Goal: Transaction & Acquisition: Purchase product/service

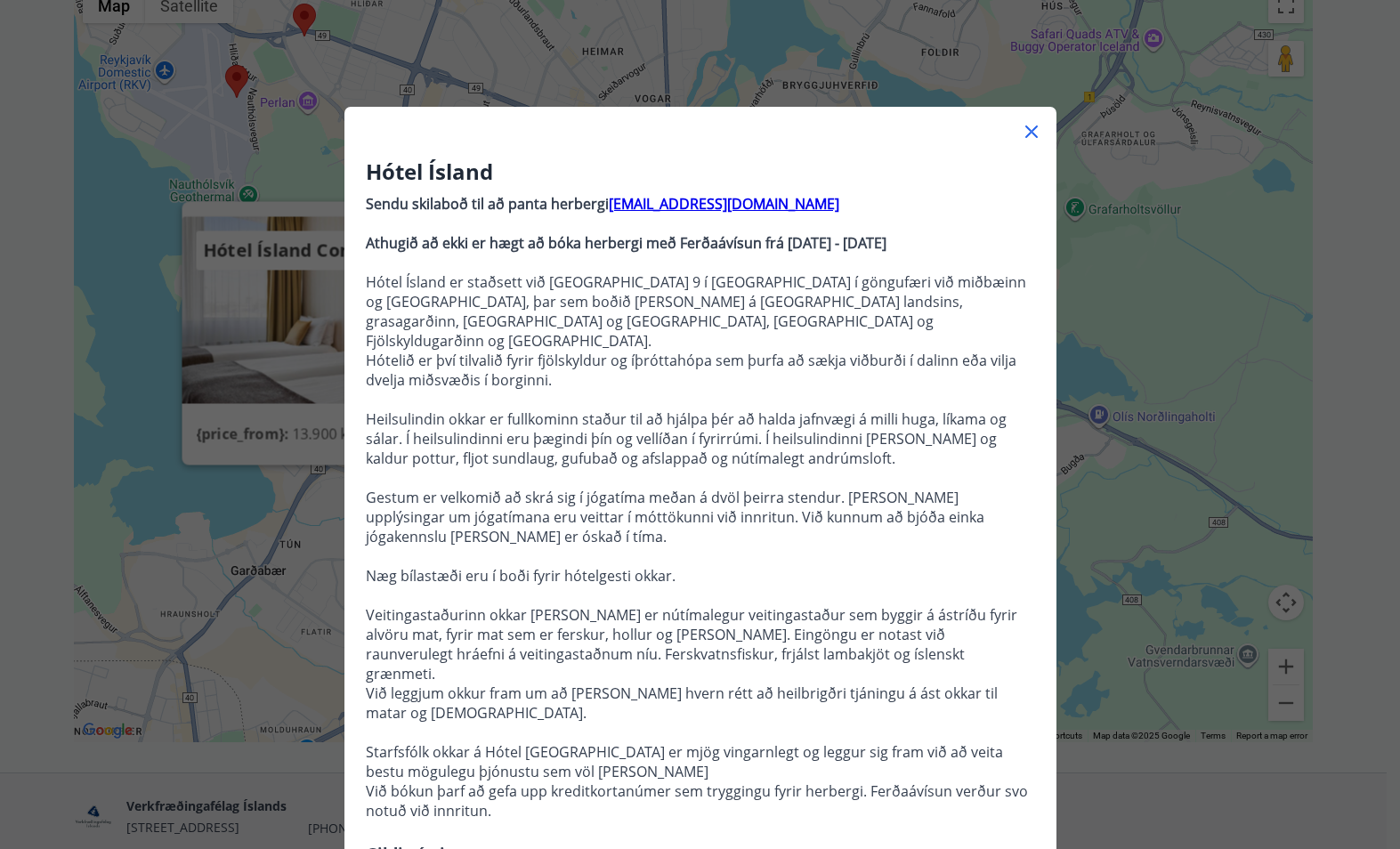
scroll to position [1534, 0]
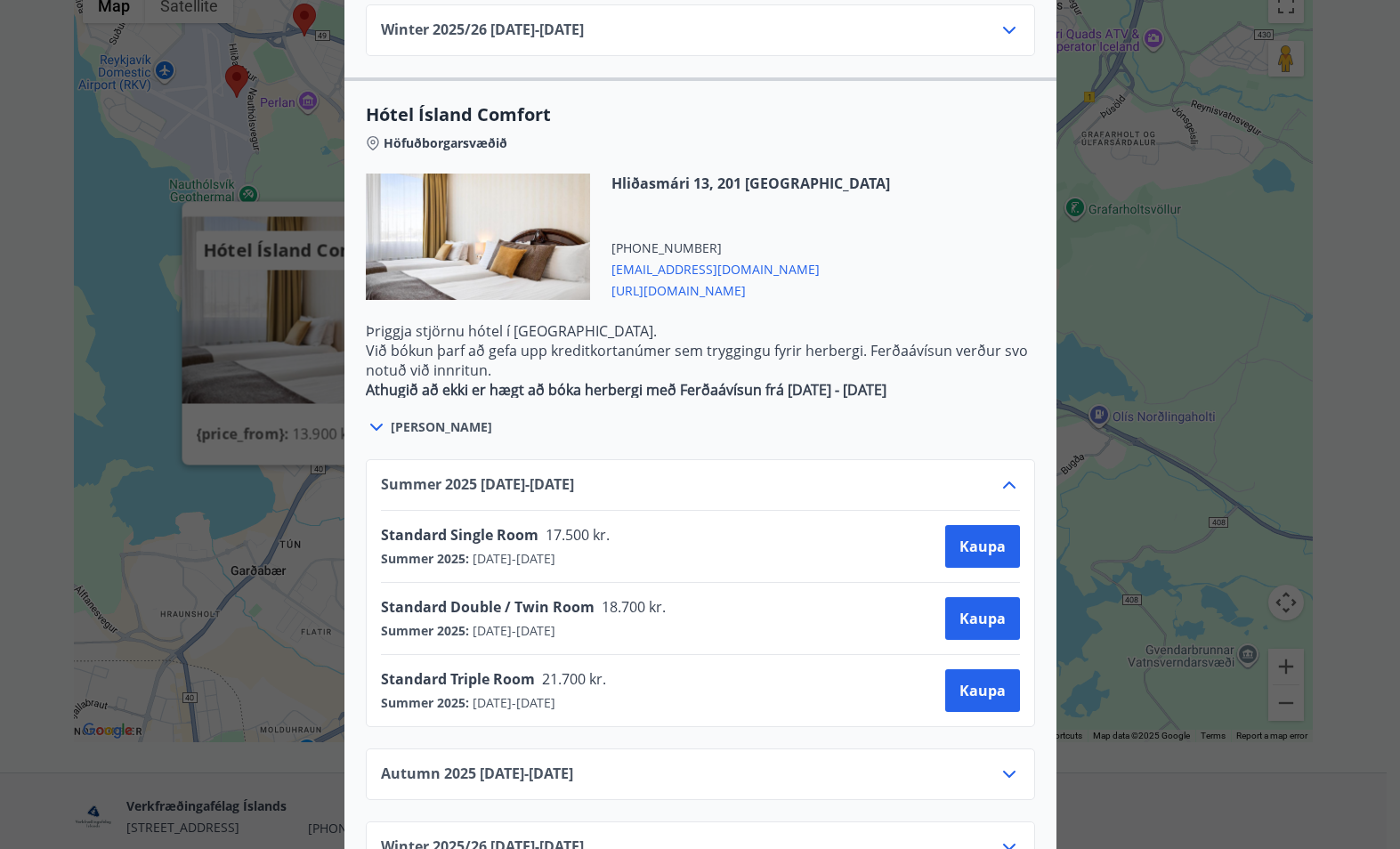
click at [1347, 247] on div "Hótel Ísland Sendu skilaboð til að panta herbergi [EMAIL_ADDRESS][DOMAIN_NAME] …" at bounding box center [700, 424] width 1400 height 849
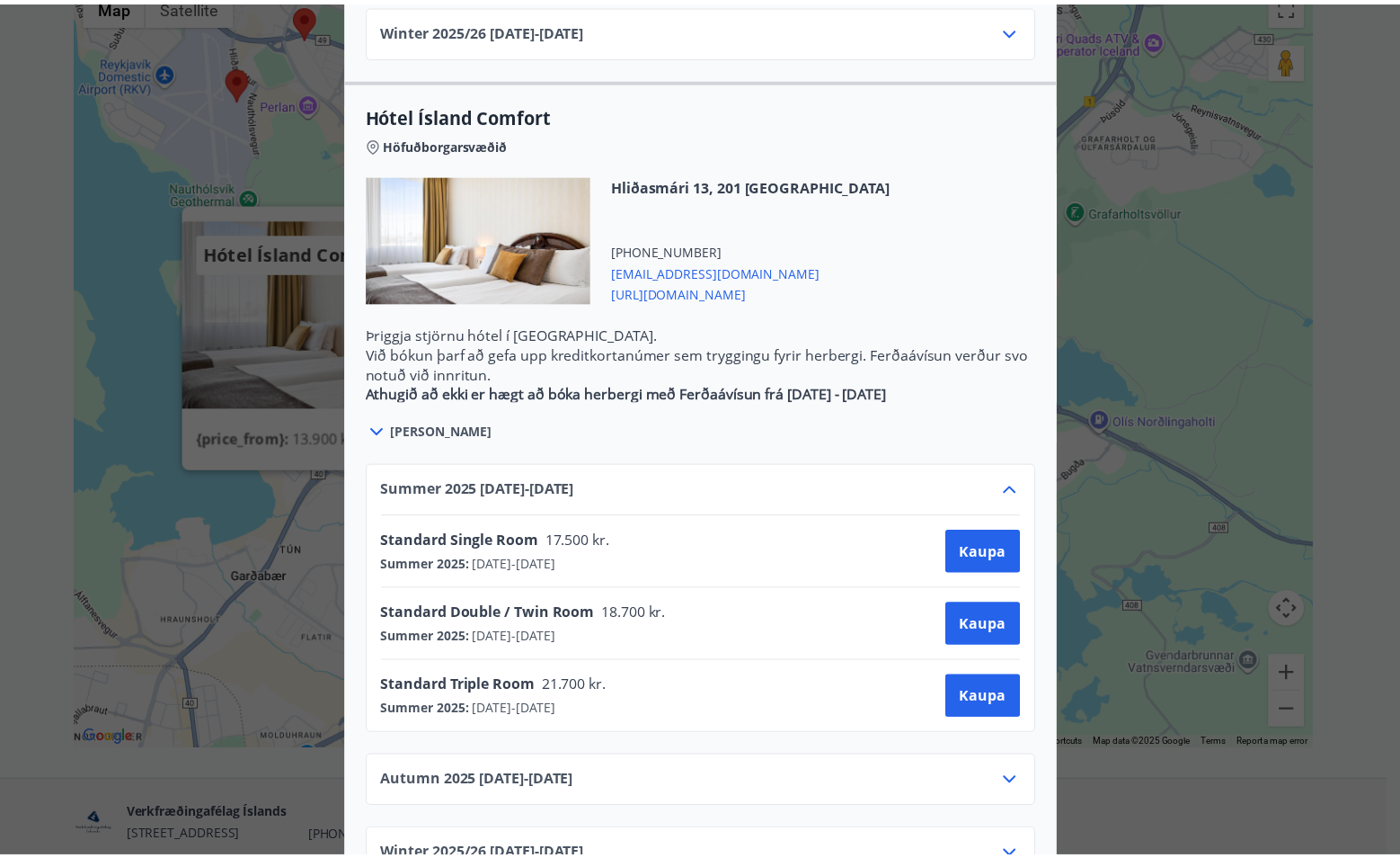
scroll to position [0, 0]
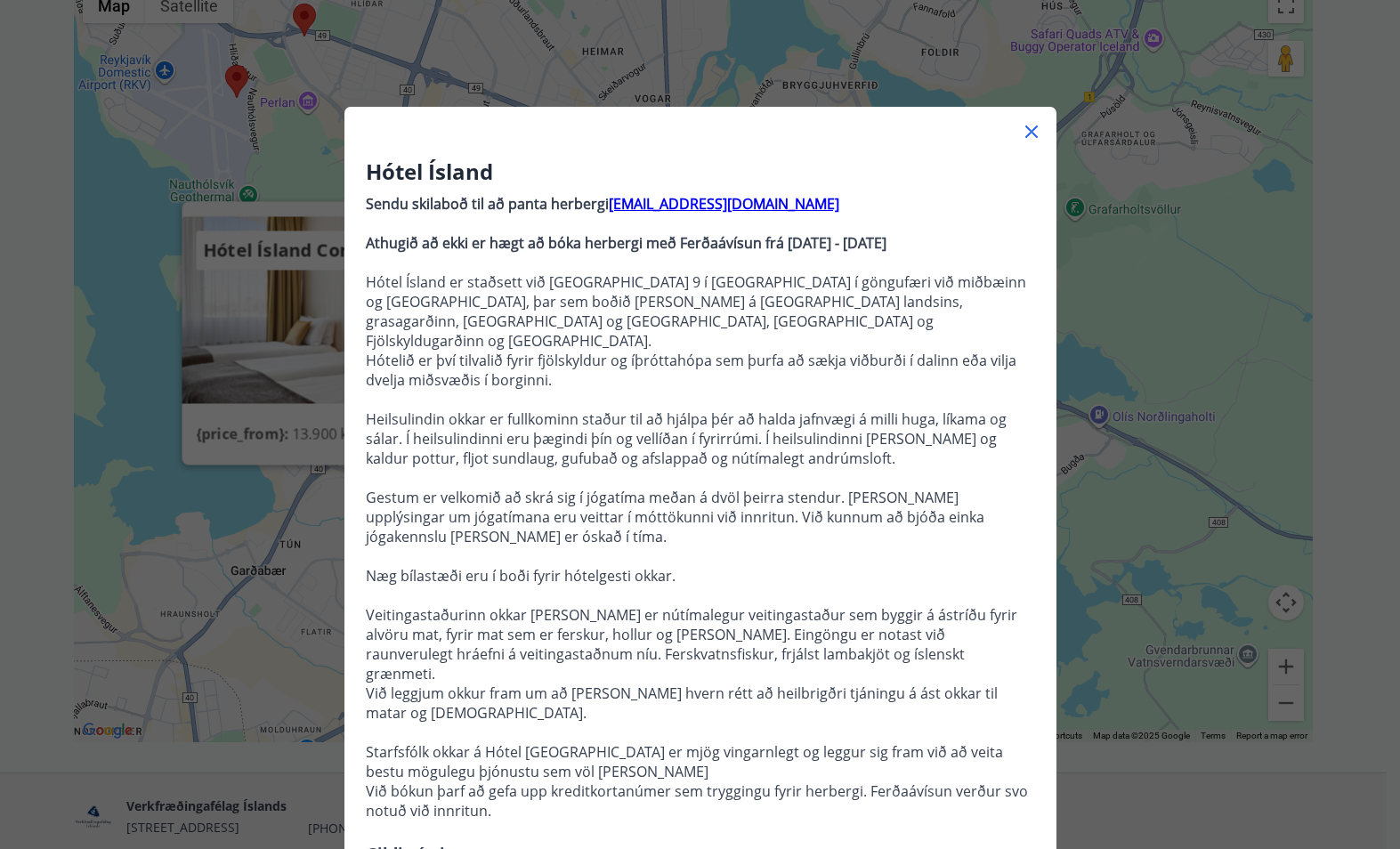
click at [1021, 123] on icon at bounding box center [1031, 131] width 22 height 22
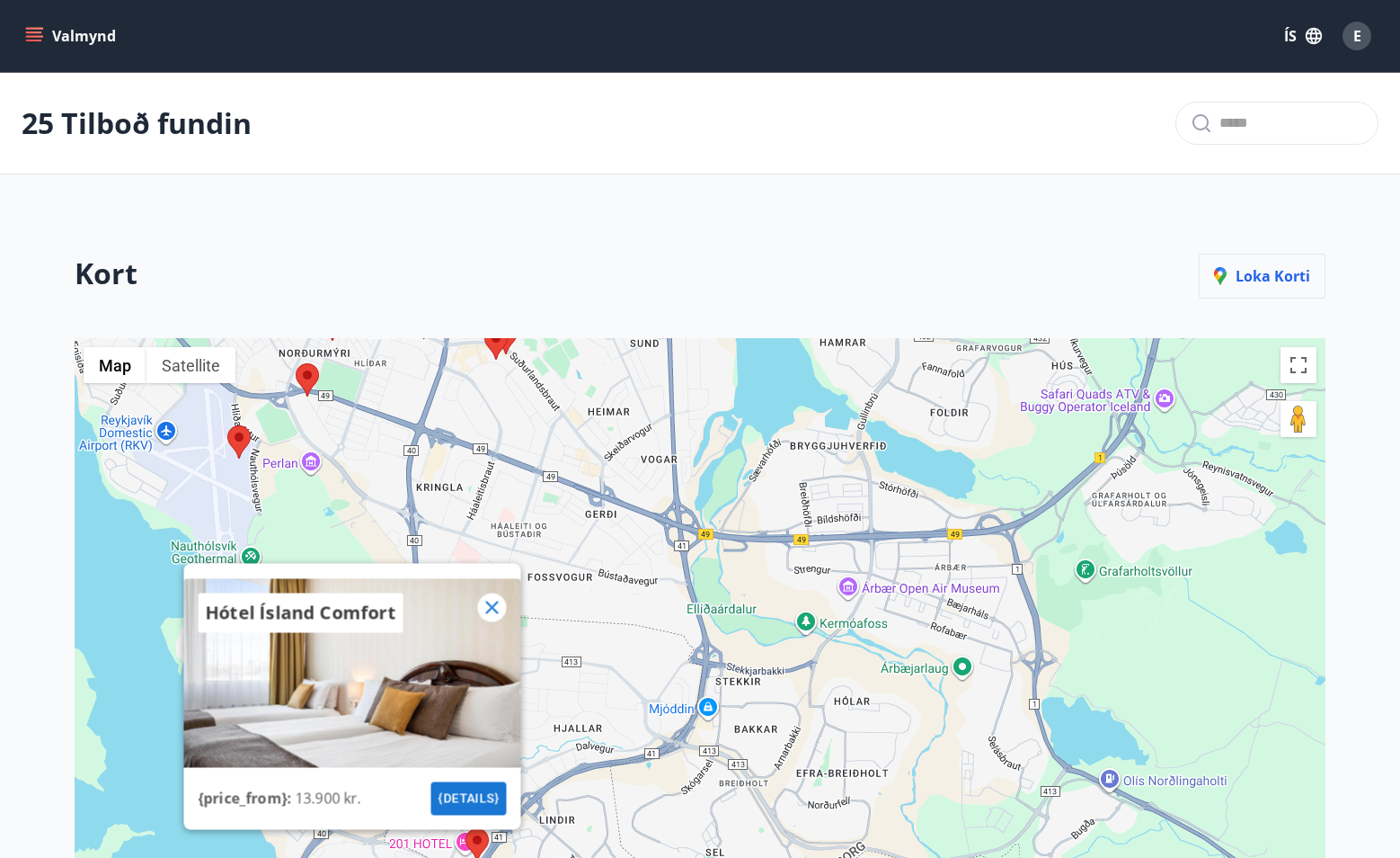
click at [1273, 268] on p "Loka korti" at bounding box center [1262, 275] width 96 height 20
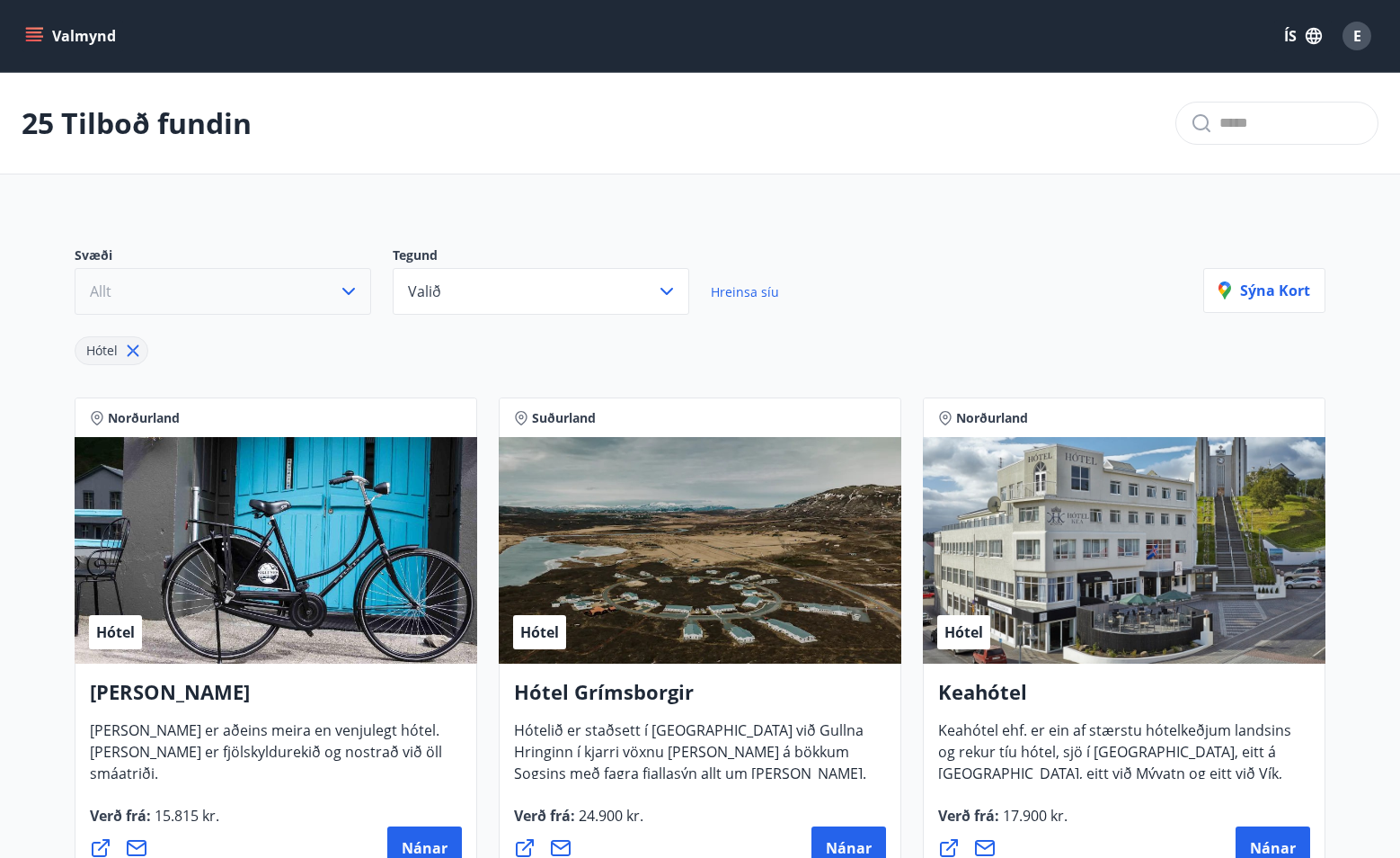
click at [210, 282] on button "Allt" at bounding box center [223, 290] width 296 height 47
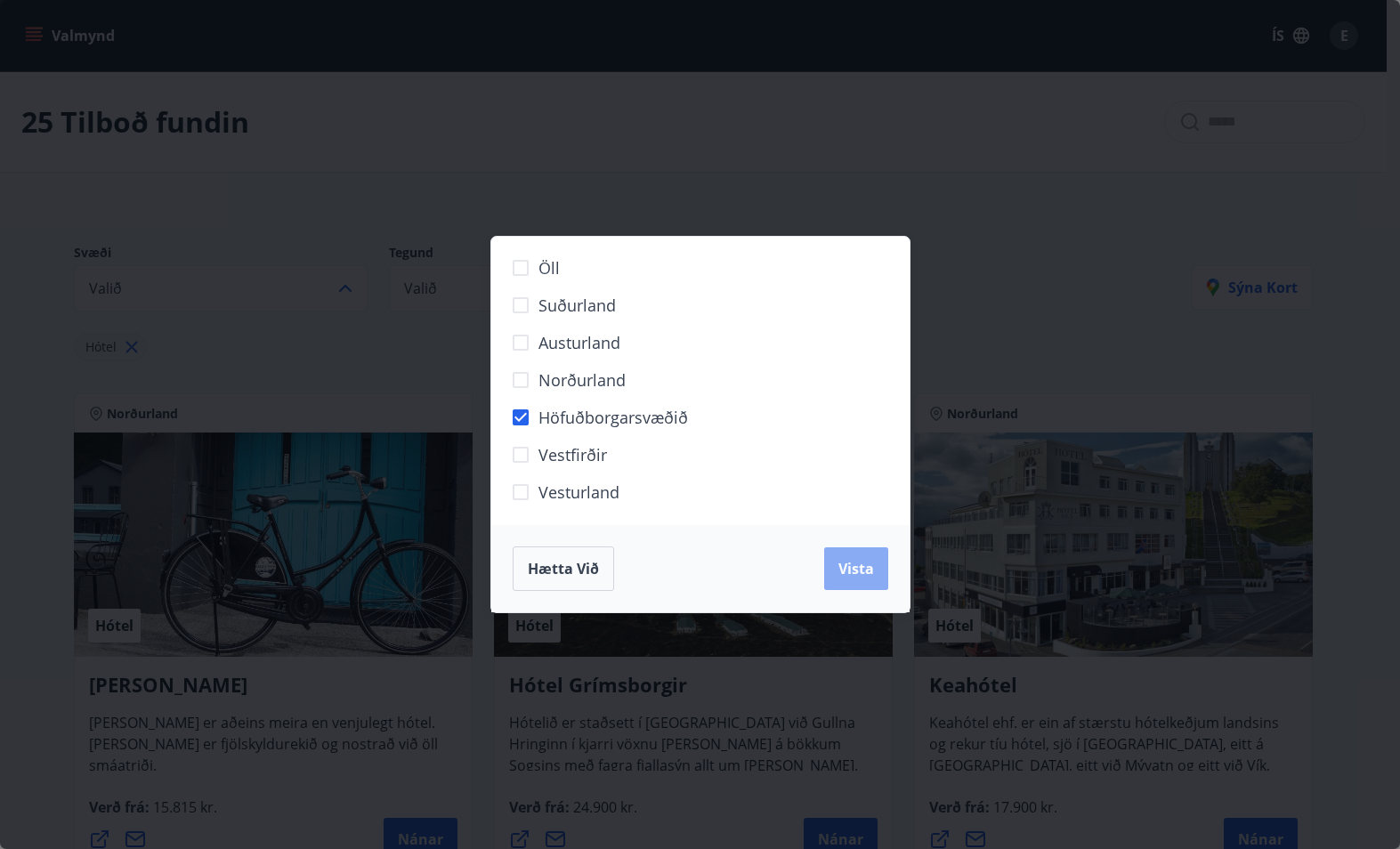
click at [853, 569] on span "Vista" at bounding box center [856, 568] width 36 height 20
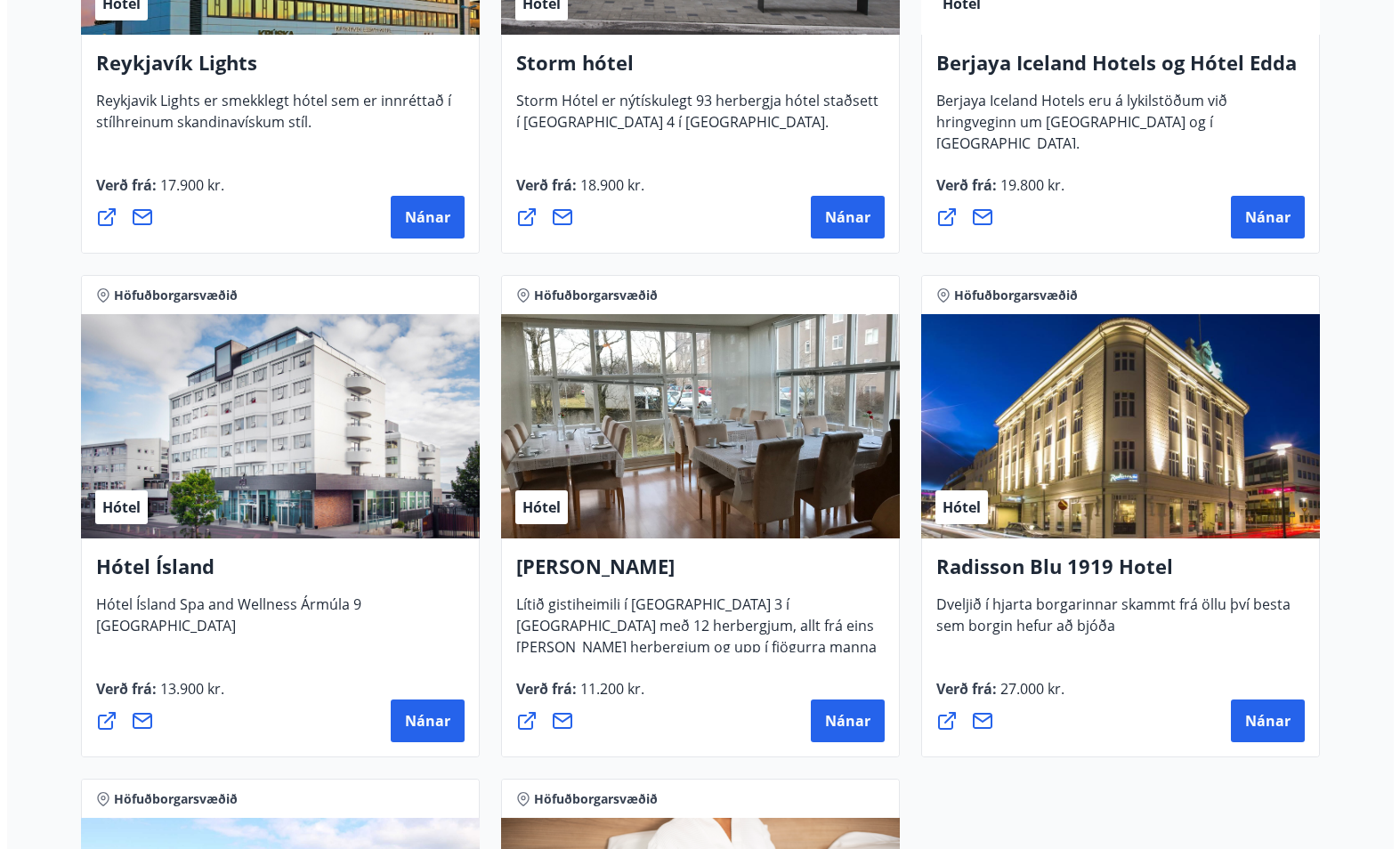
scroll to position [623, 0]
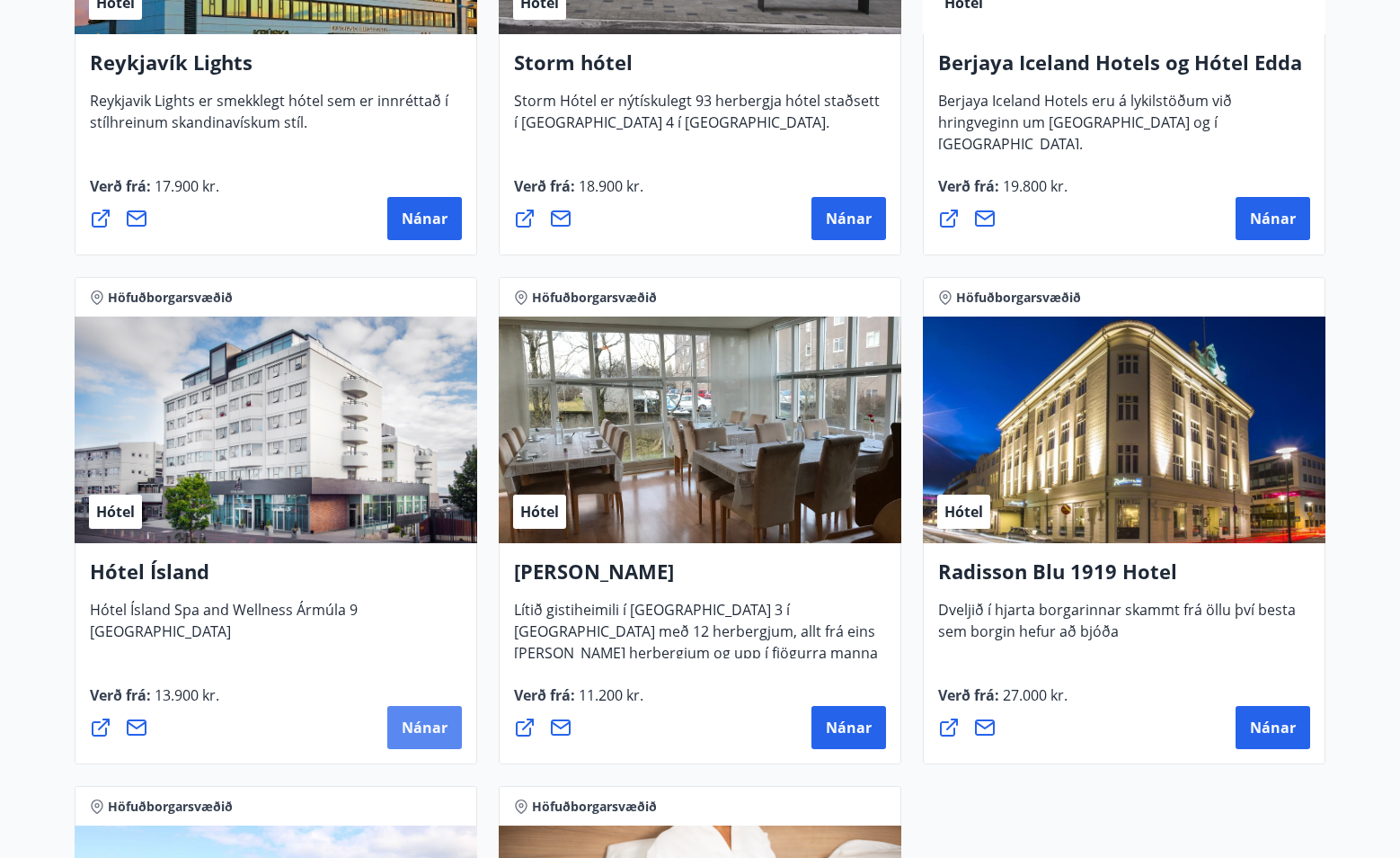
click at [421, 727] on span "Nánar" at bounding box center [425, 727] width 46 height 20
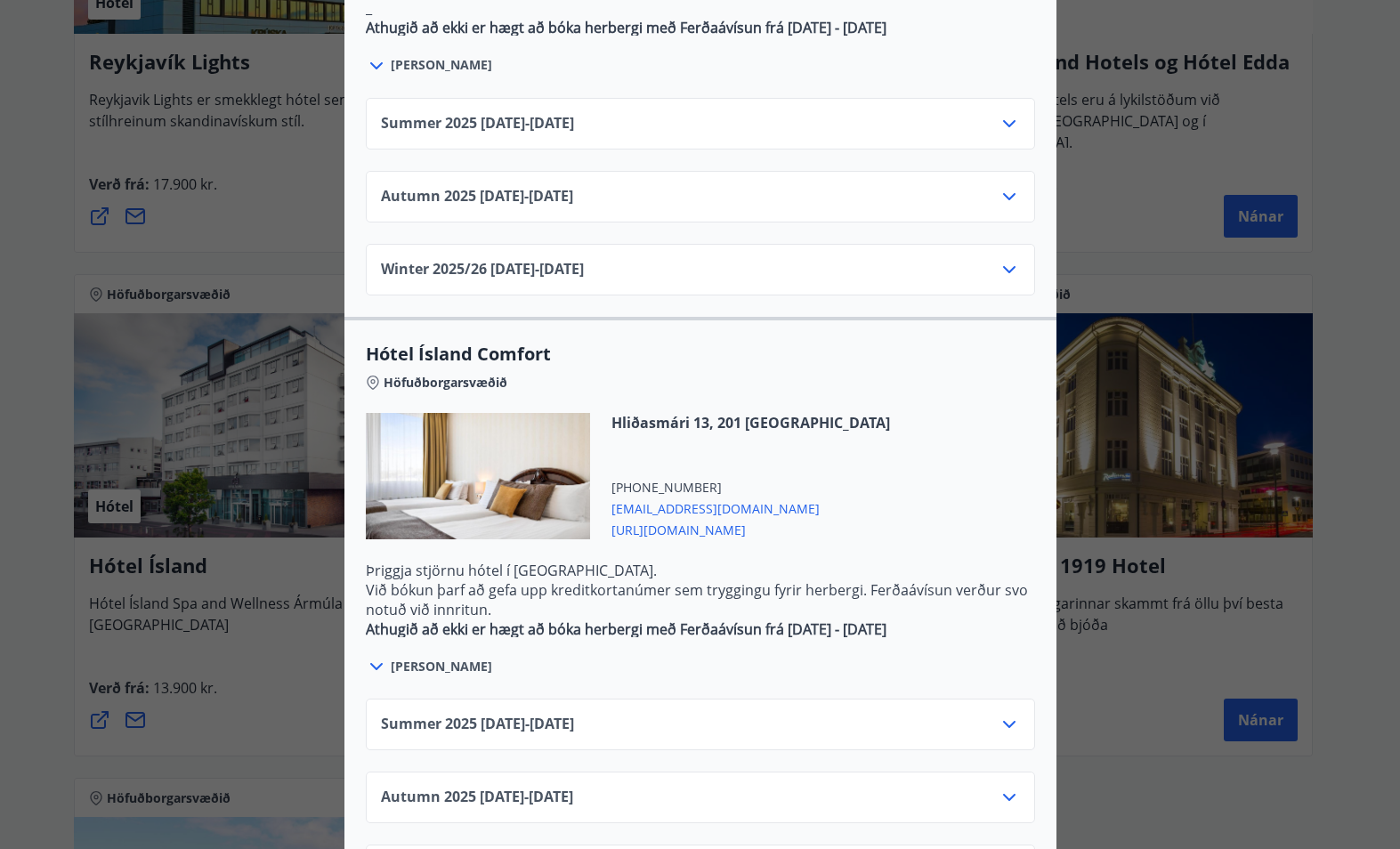
scroll to position [1318, 0]
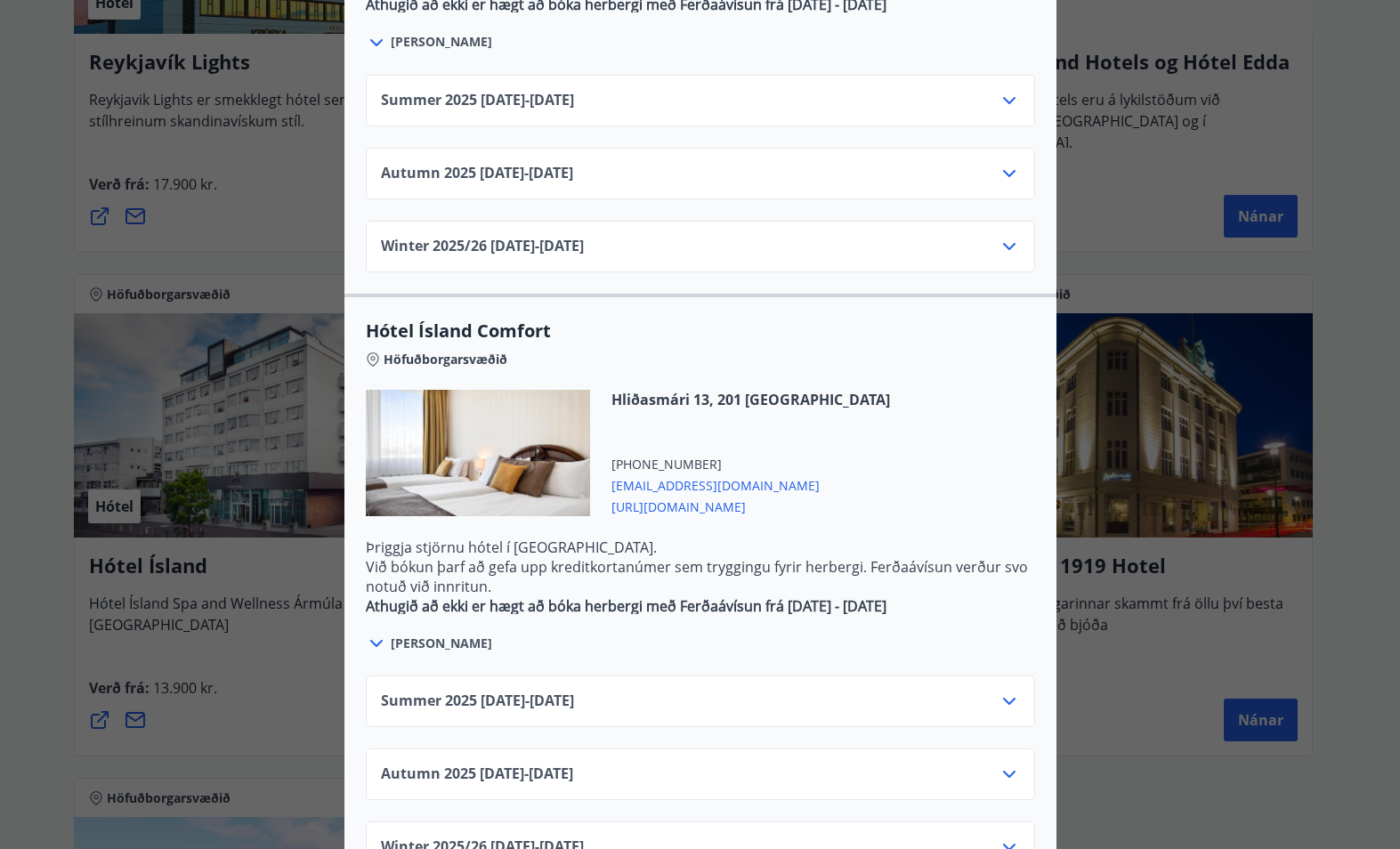
click at [534, 690] on span "Summer 2025 01.06.25 - 30.09.25" at bounding box center [478, 701] width 193 height 22
click at [1008, 690] on icon at bounding box center [1009, 701] width 22 height 22
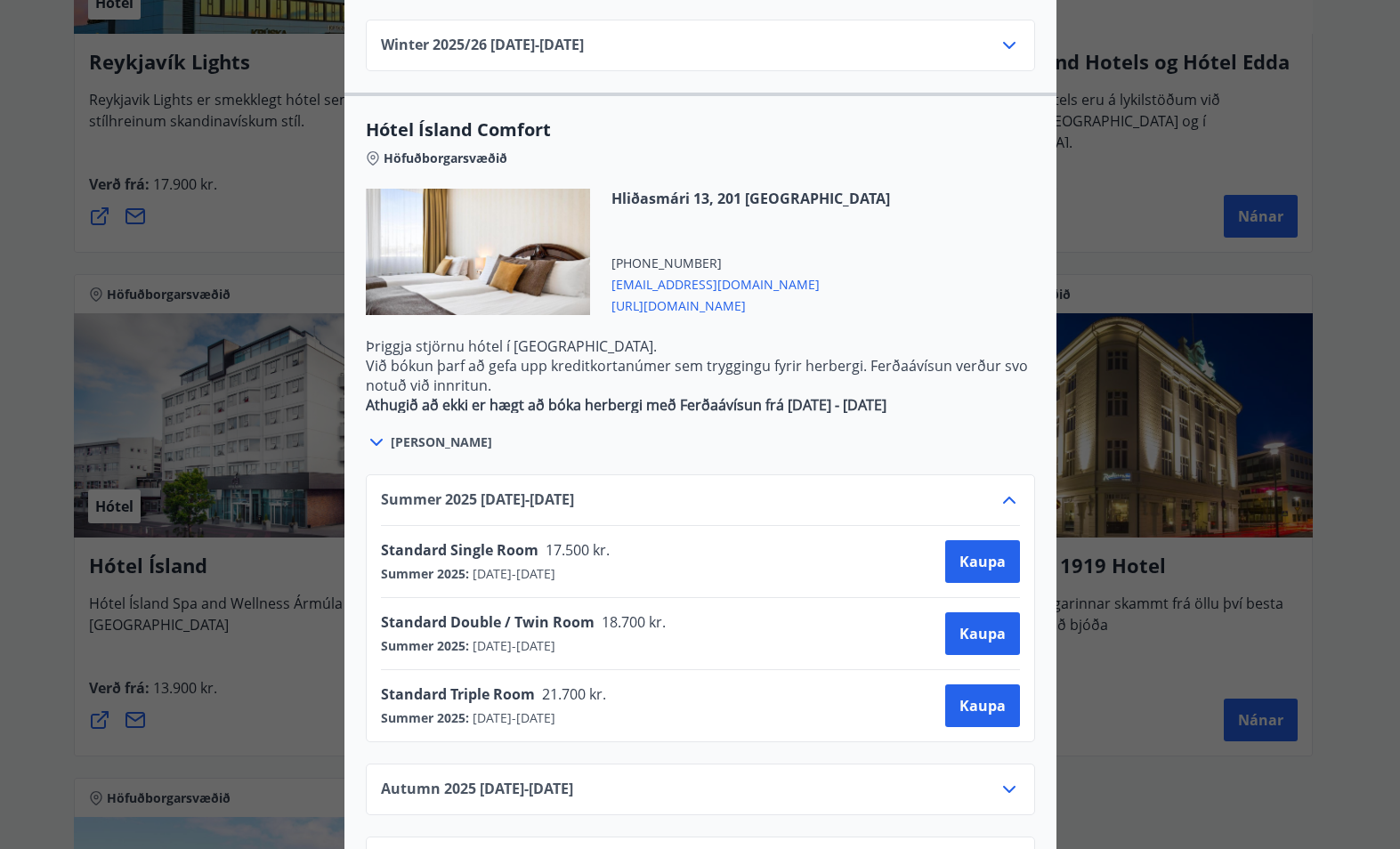
scroll to position [1534, 0]
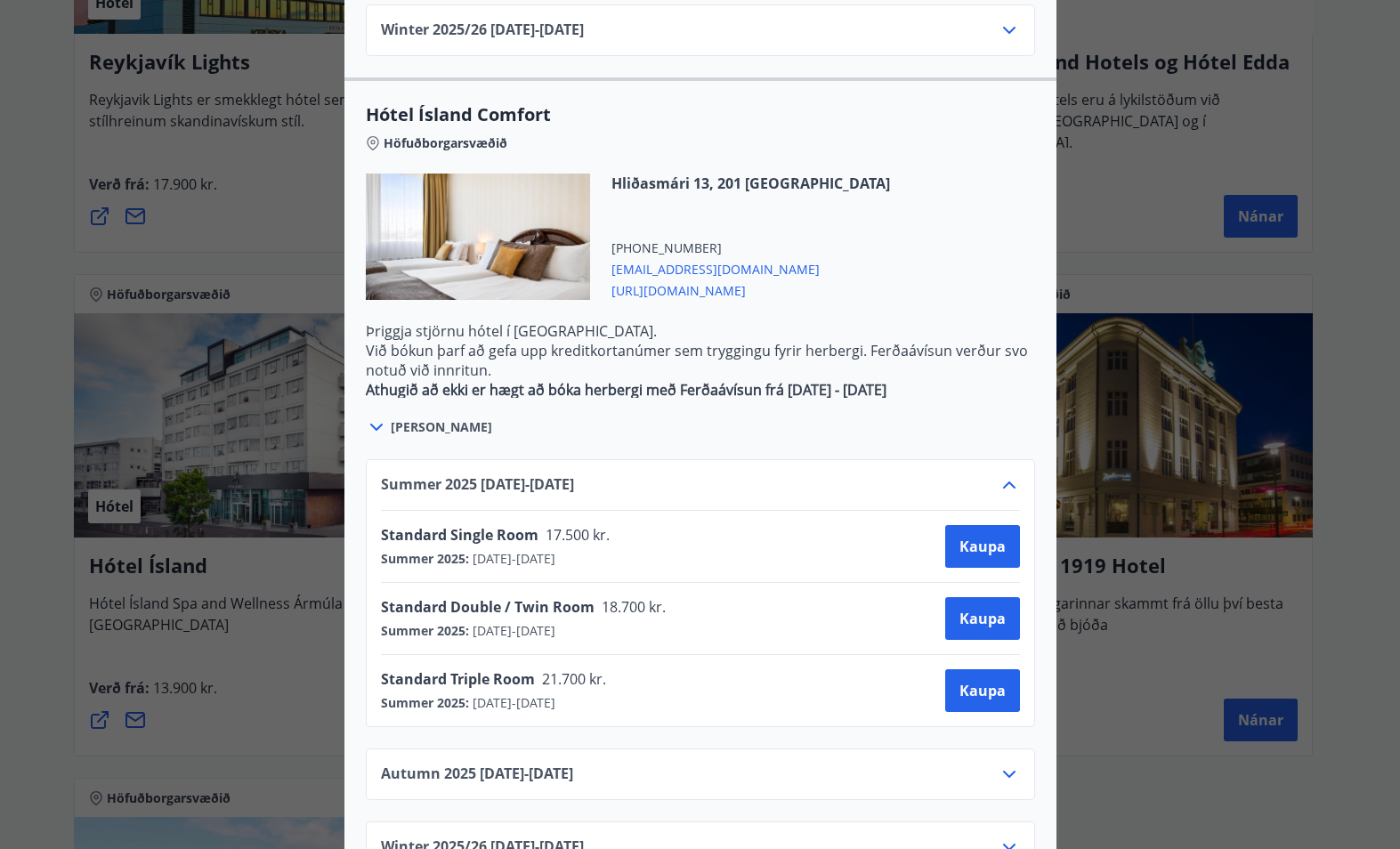
click at [999, 763] on icon at bounding box center [1009, 773] width 22 height 22
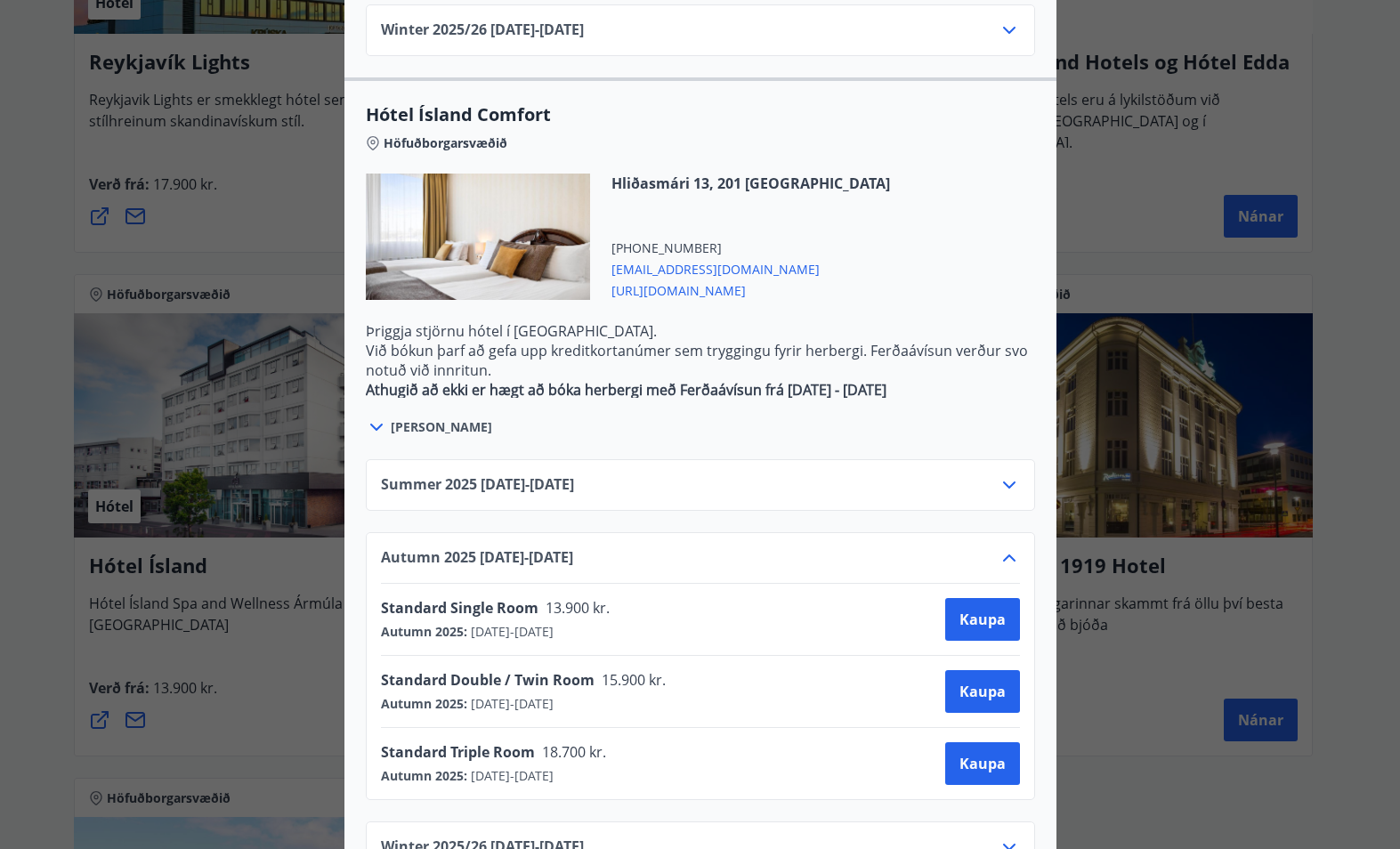
click at [1006, 547] on icon at bounding box center [1009, 558] width 22 height 22
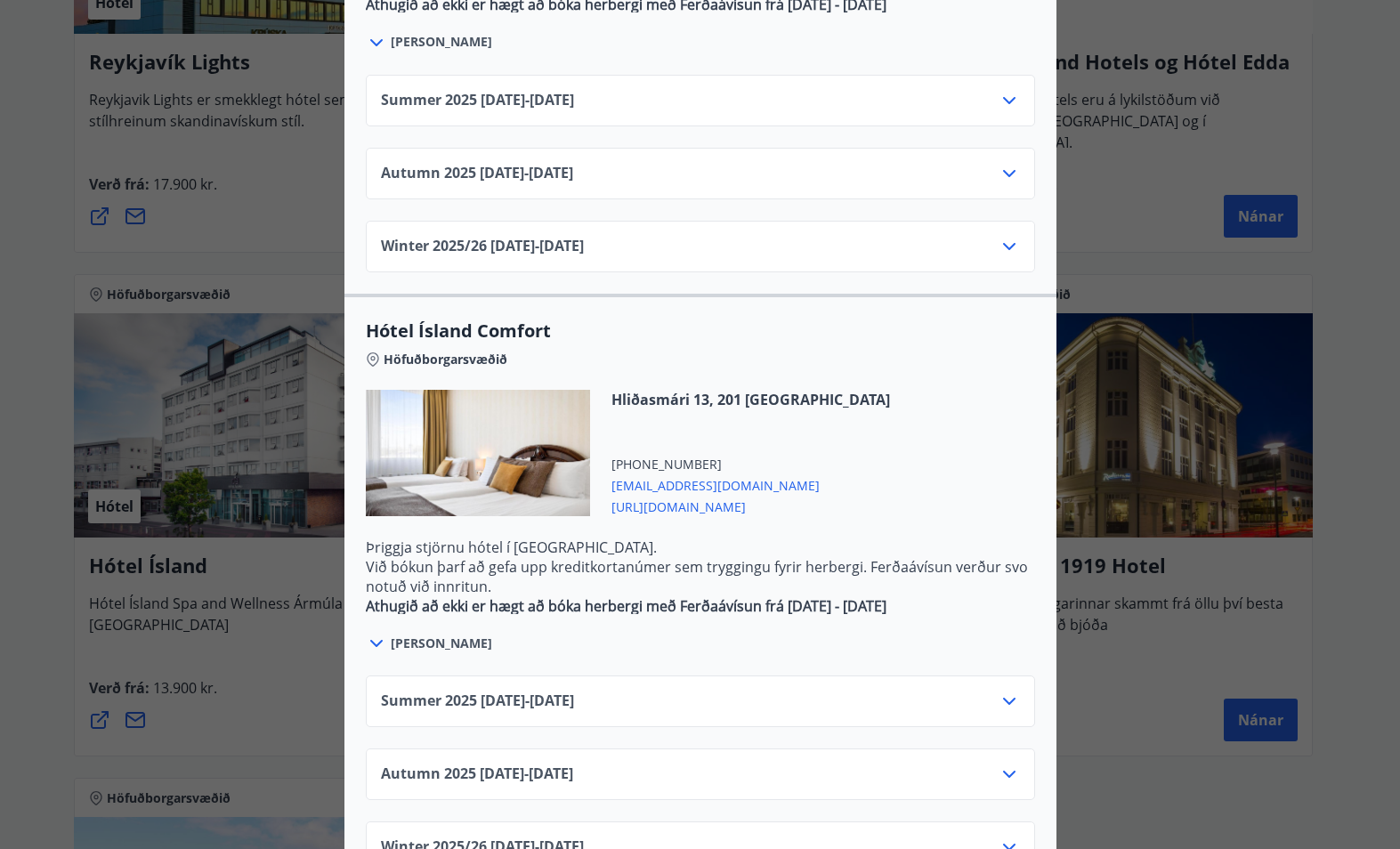
click at [708, 690] on div "Summer 2025 01.06.25 - 30.09.25" at bounding box center [701, 708] width 639 height 36
click at [1001, 690] on icon at bounding box center [1009, 701] width 22 height 22
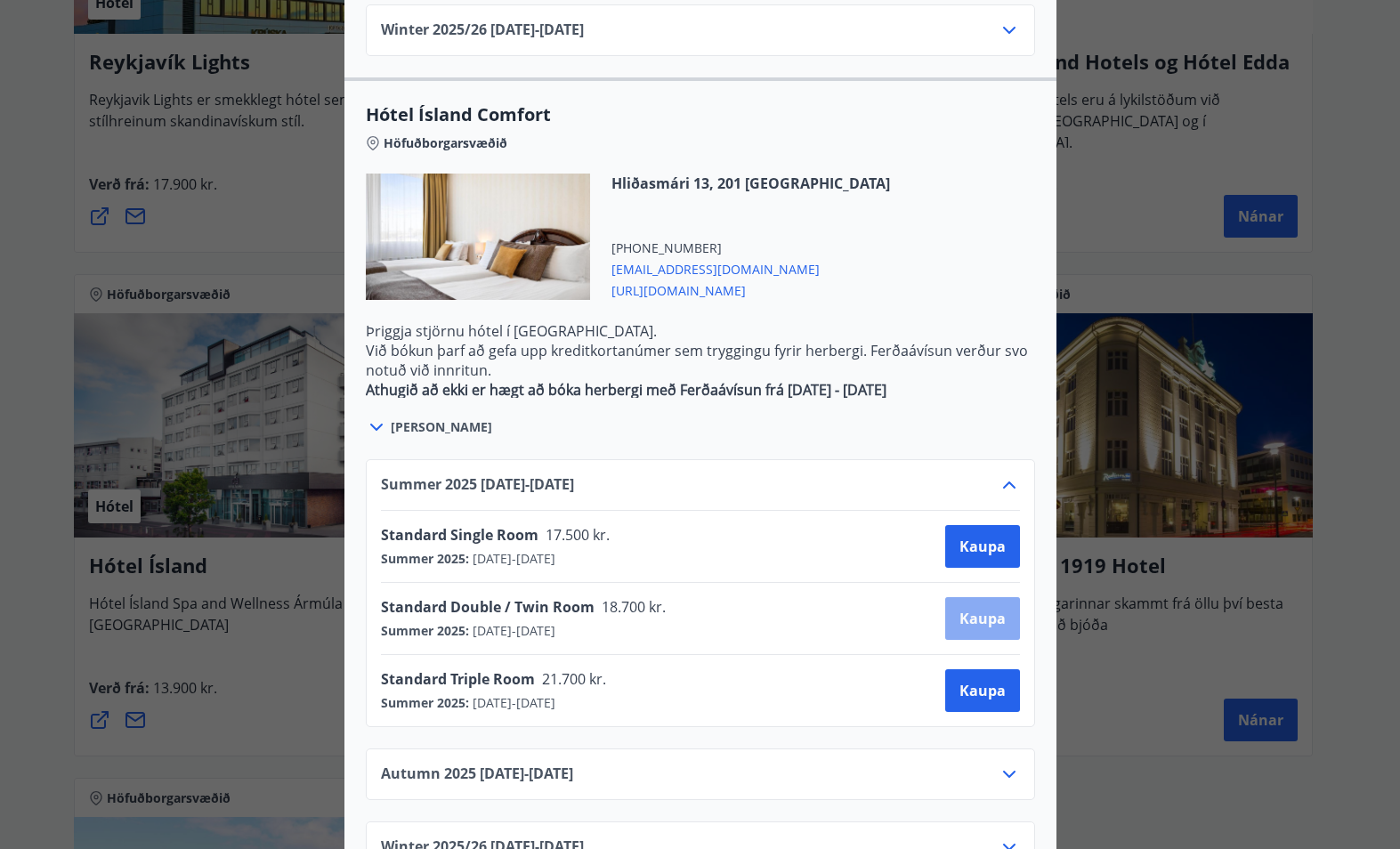
click at [969, 609] on span "Kaupa" at bounding box center [982, 618] width 46 height 20
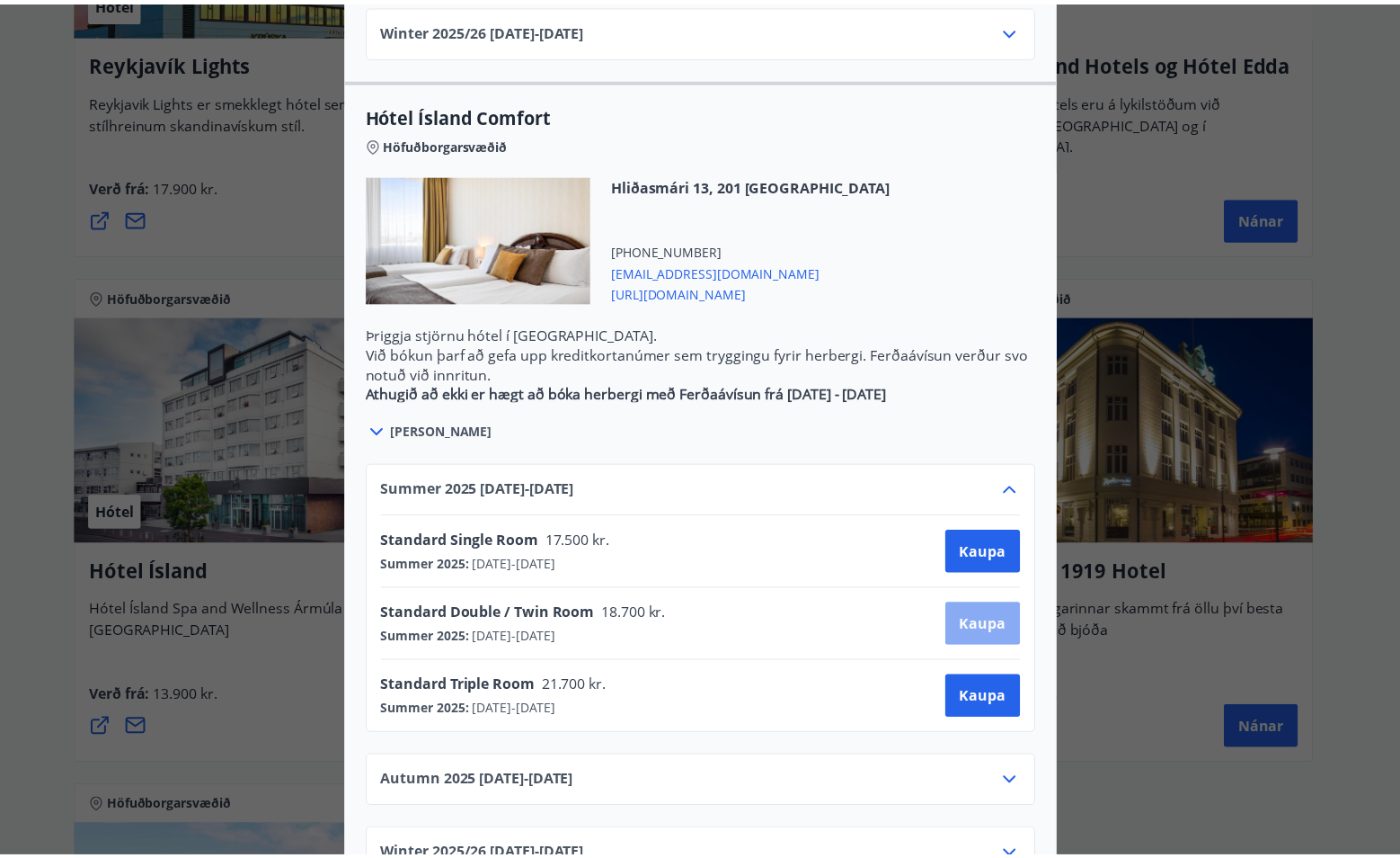
scroll to position [3, 0]
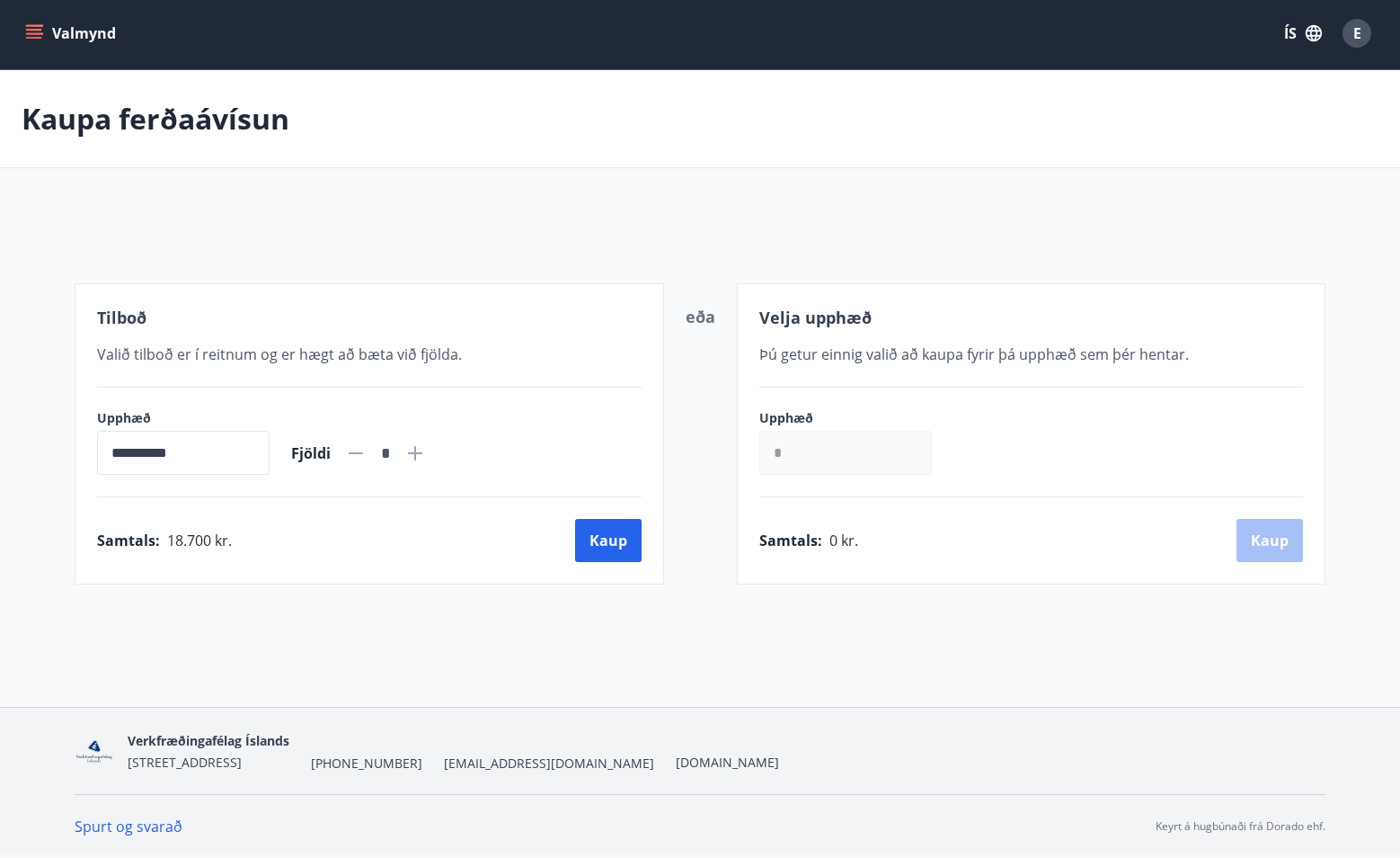
click at [426, 448] on icon at bounding box center [414, 453] width 22 height 22
type input "*"
click at [594, 542] on button "Kaup" at bounding box center [608, 540] width 67 height 43
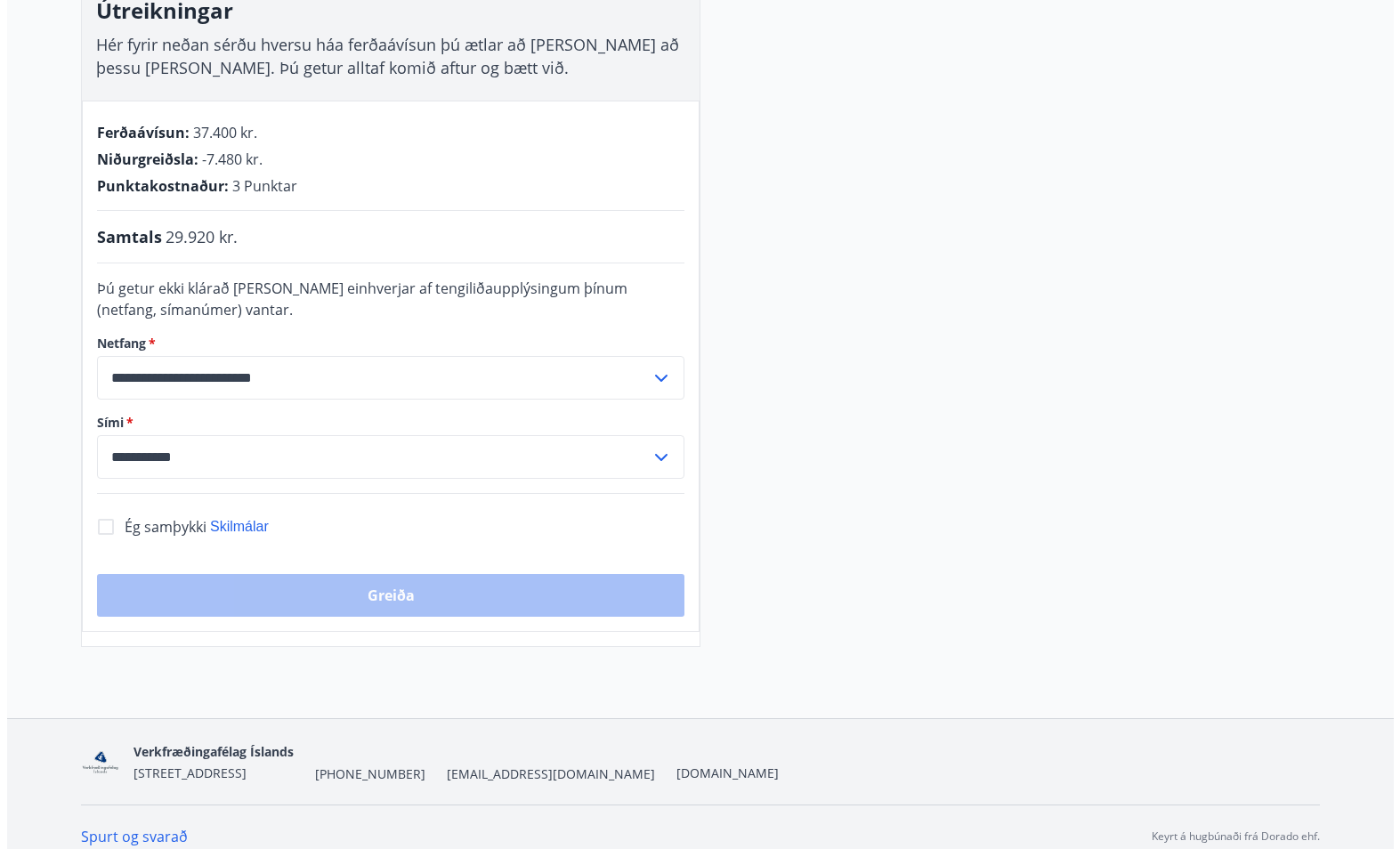
scroll to position [332, 0]
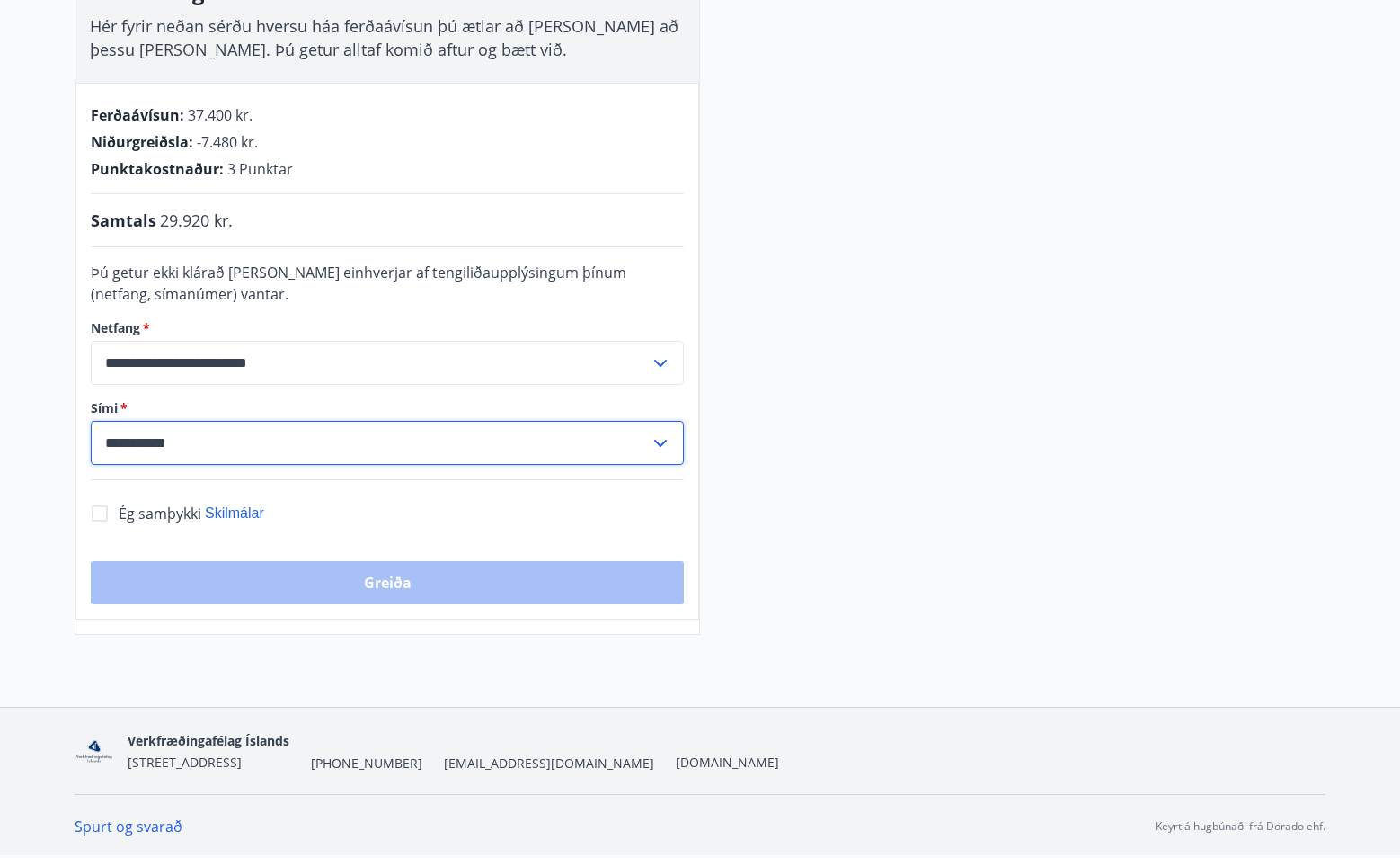
click at [251, 445] on input "**********" at bounding box center [370, 442] width 559 height 44
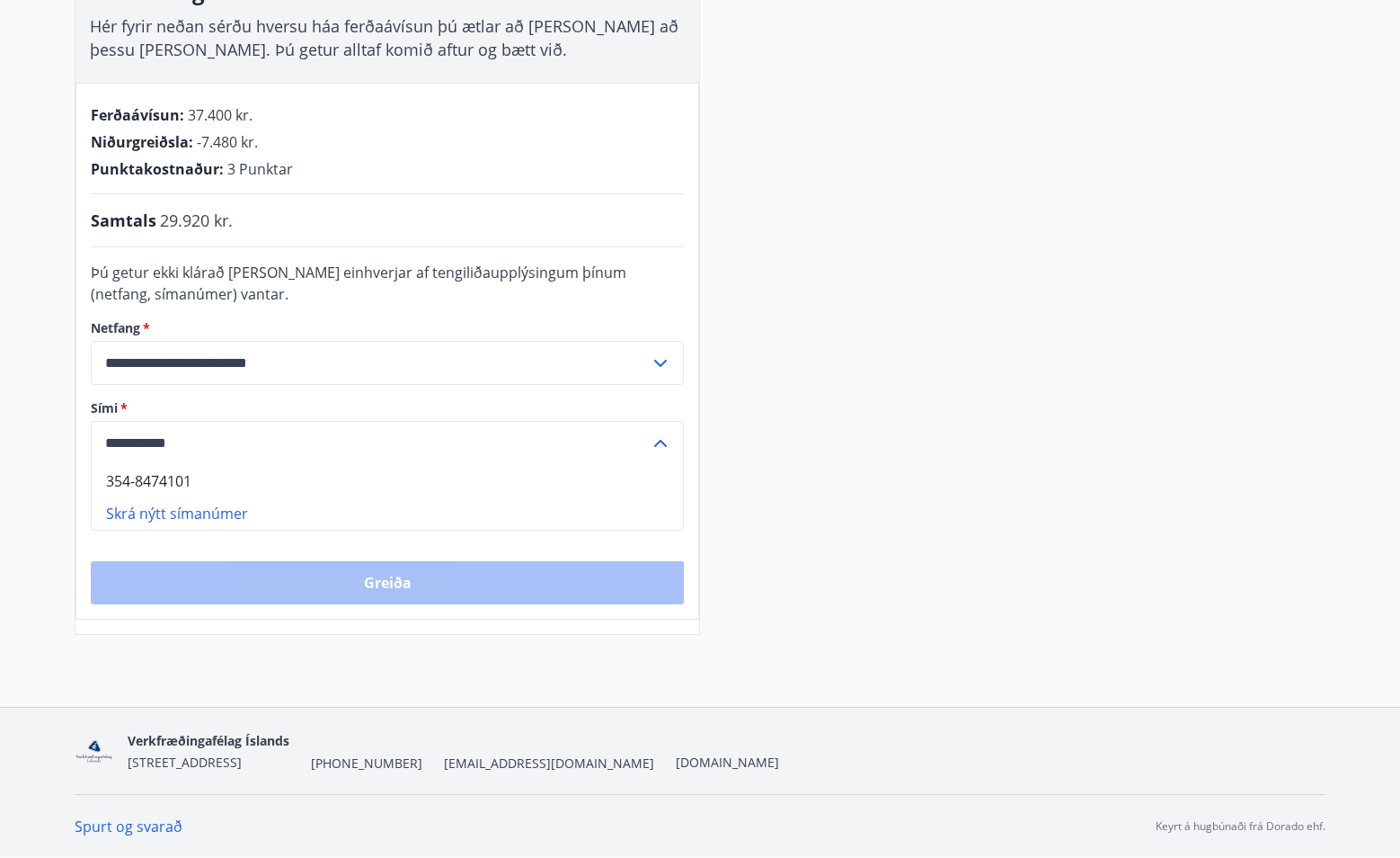
click at [886, 409] on div "**********" at bounding box center [700, 252] width 1251 height 763
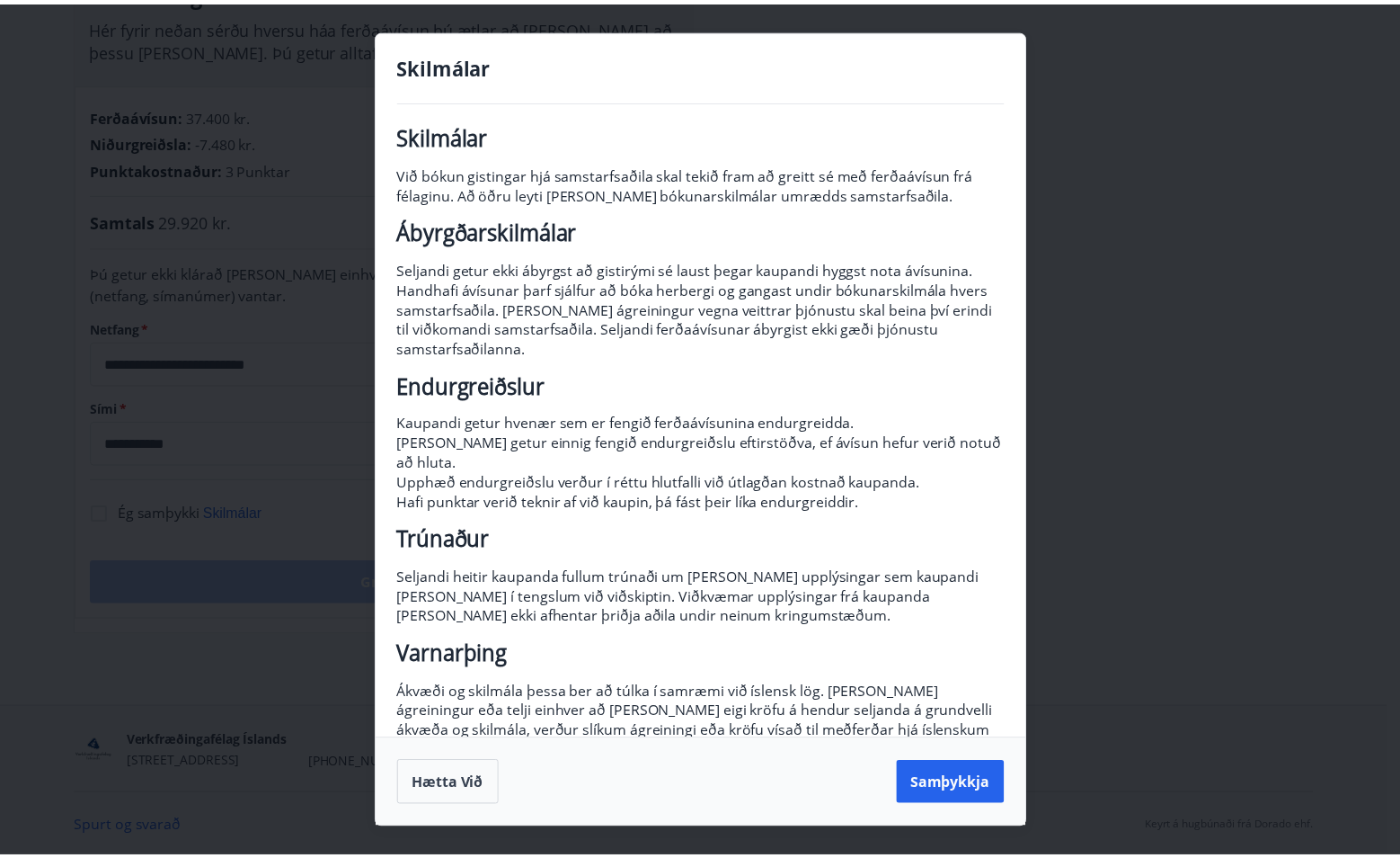
scroll to position [19, 0]
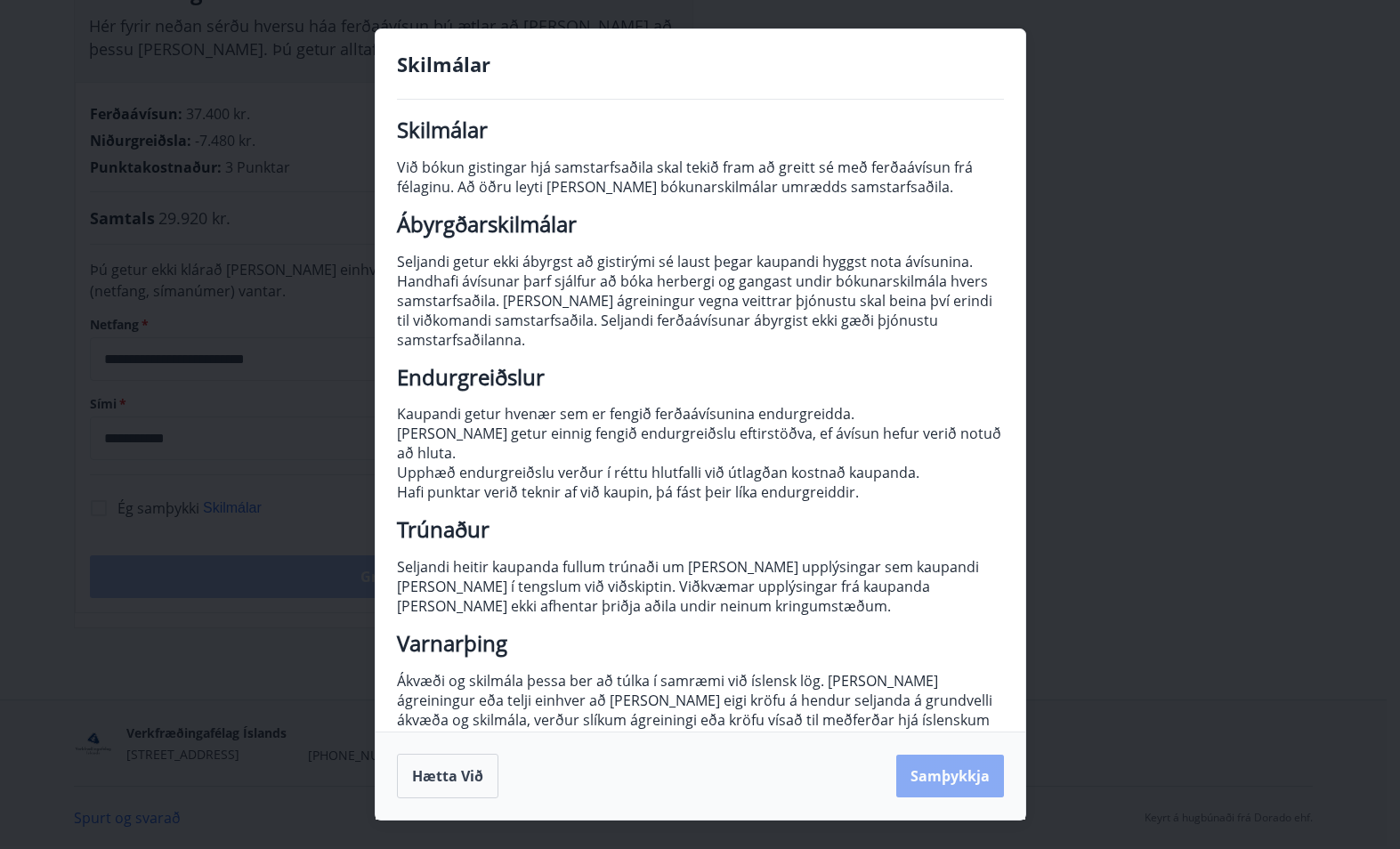
click at [973, 778] on button "Samþykkja" at bounding box center [950, 775] width 108 height 43
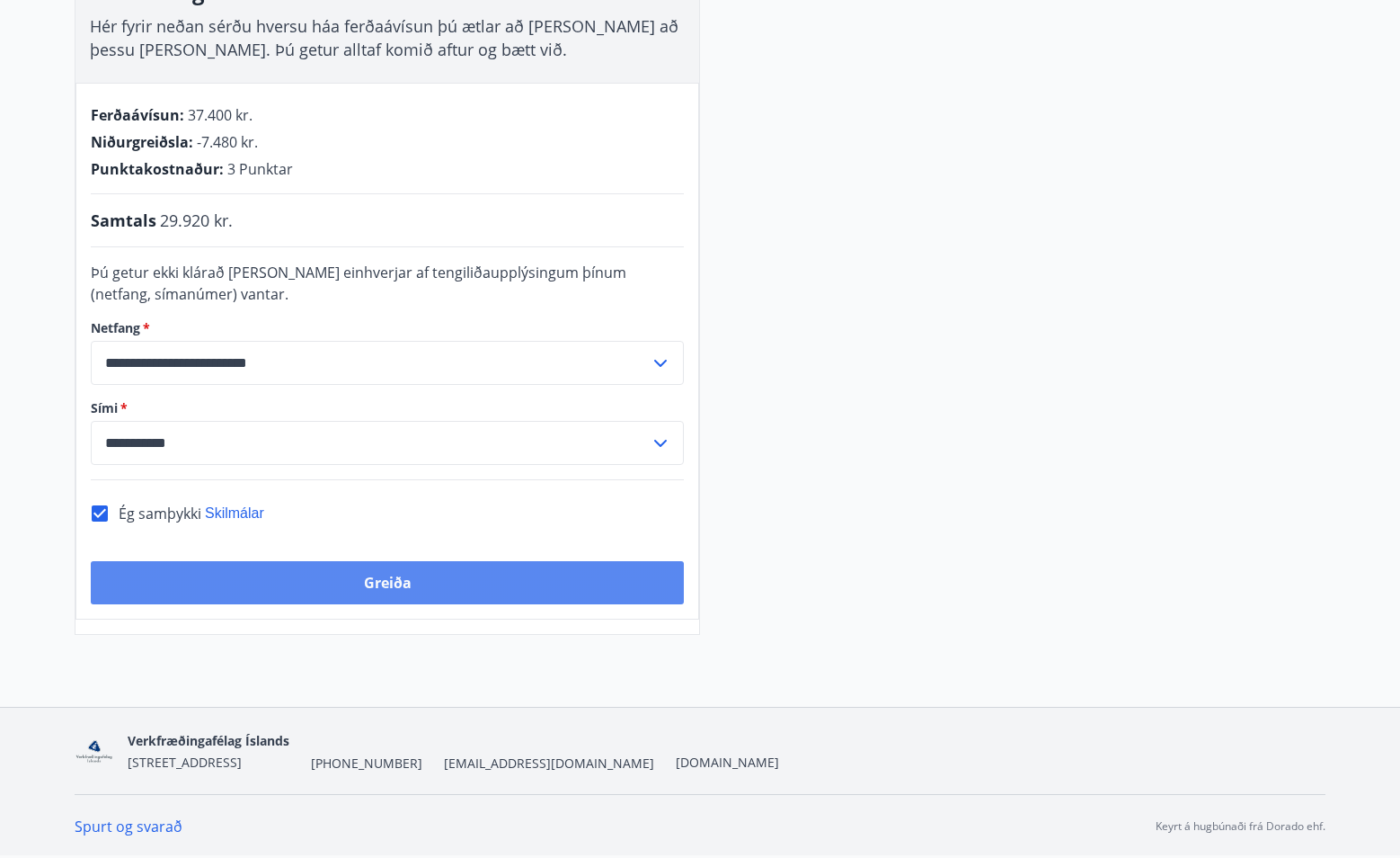
click at [424, 581] on button "Greiða" at bounding box center [387, 582] width 593 height 43
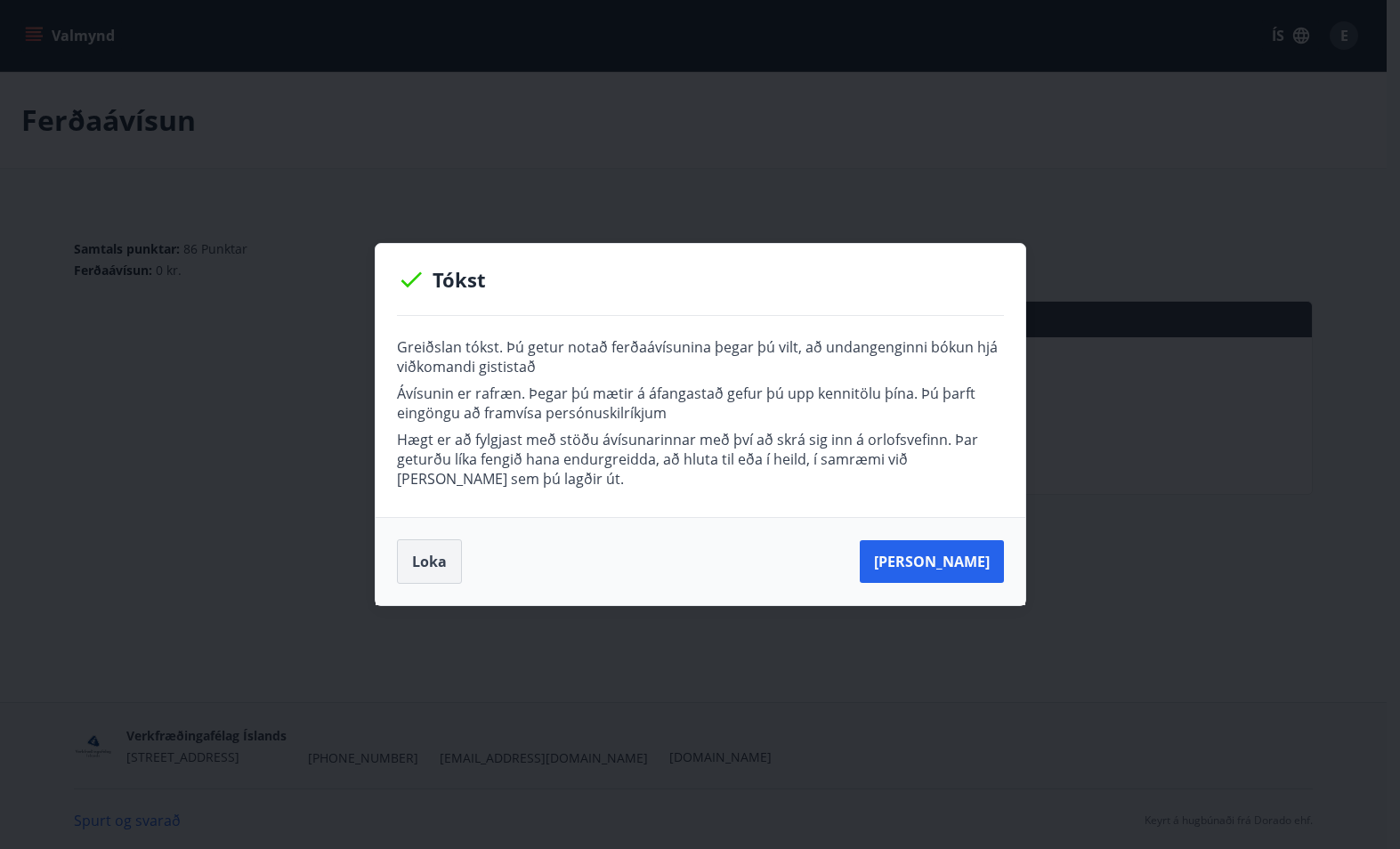
click at [434, 565] on button "Loka" at bounding box center [429, 561] width 65 height 44
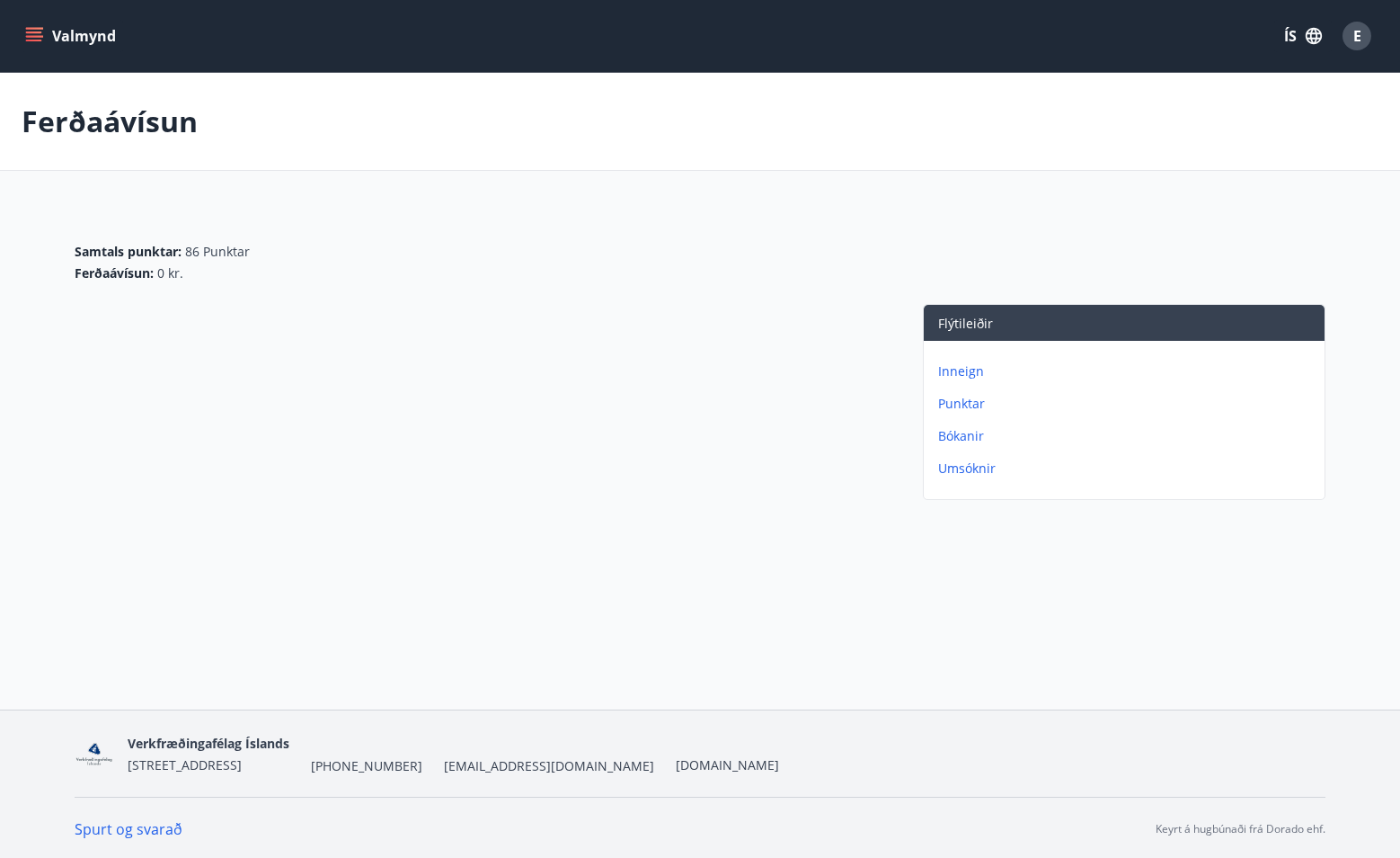
click at [948, 434] on p "Bókanir" at bounding box center [1127, 436] width 379 height 18
